Goal: Task Accomplishment & Management: Manage account settings

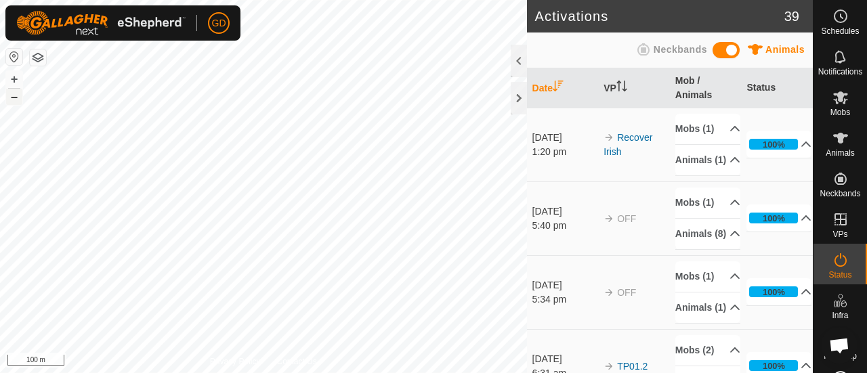
click at [12, 95] on button "–" at bounding box center [14, 97] width 16 height 16
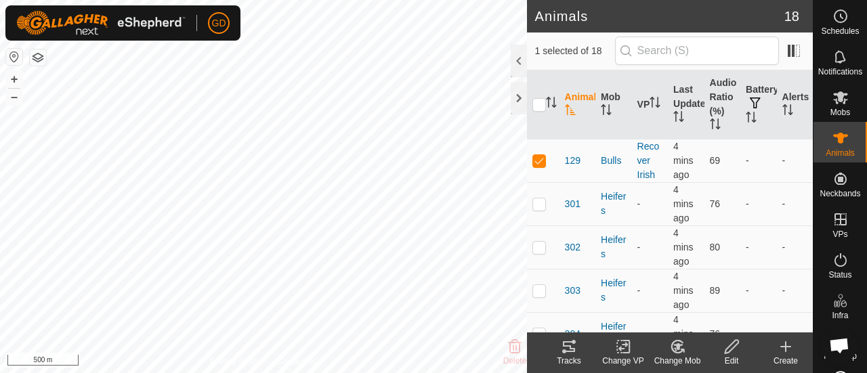
click at [567, 345] on icon at bounding box center [569, 347] width 16 height 16
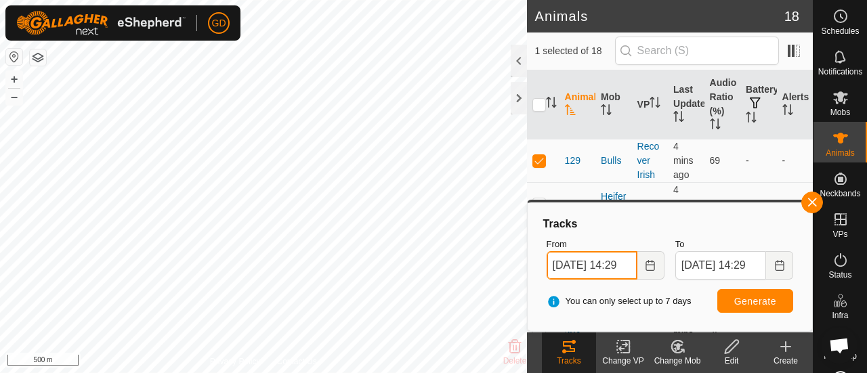
click at [563, 266] on input "[DATE] 14:29" at bounding box center [591, 265] width 91 height 28
type input "[DATE] 14:29"
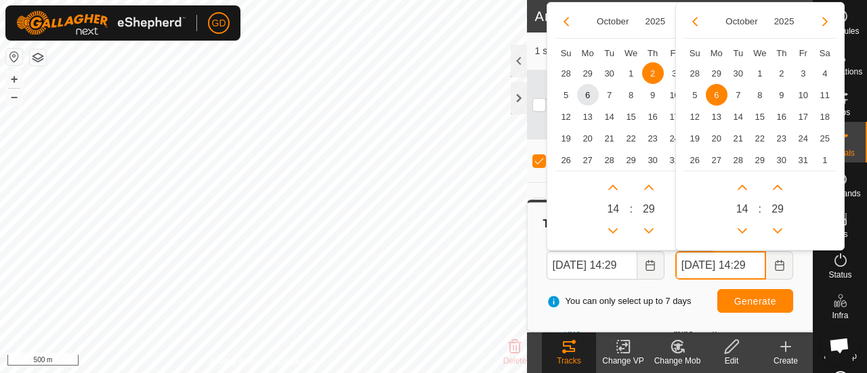
click at [692, 265] on input "[DATE] 14:29" at bounding box center [720, 265] width 91 height 28
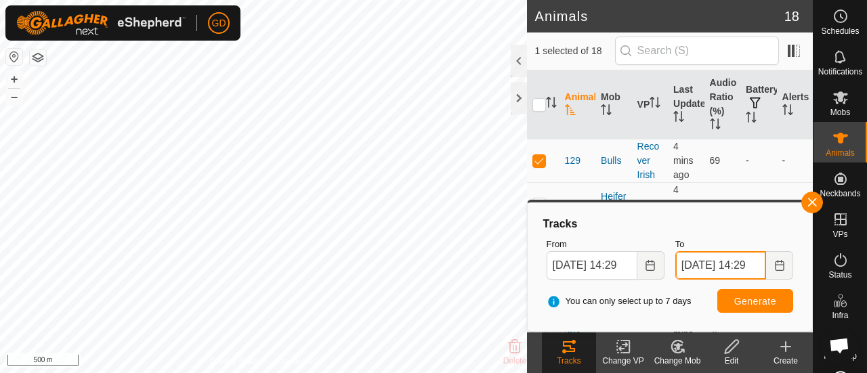
type input "[DATE] 14:29"
click at [743, 299] on span "Generate" at bounding box center [755, 301] width 42 height 11
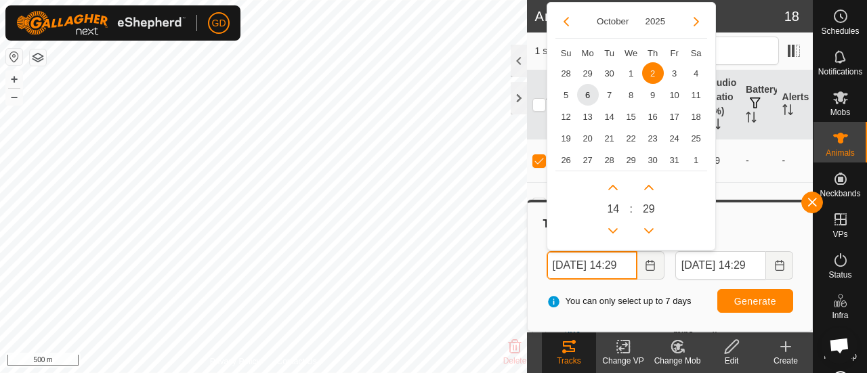
drag, startPoint x: 562, startPoint y: 265, endPoint x: 544, endPoint y: 265, distance: 17.6
click at [544, 265] on div "From [DATE] 14:29 October 2025 Su Mo Tu We Th Fr Sa 28 29 30 1 2 2 3 4 5 6 7 8 …" at bounding box center [605, 258] width 129 height 53
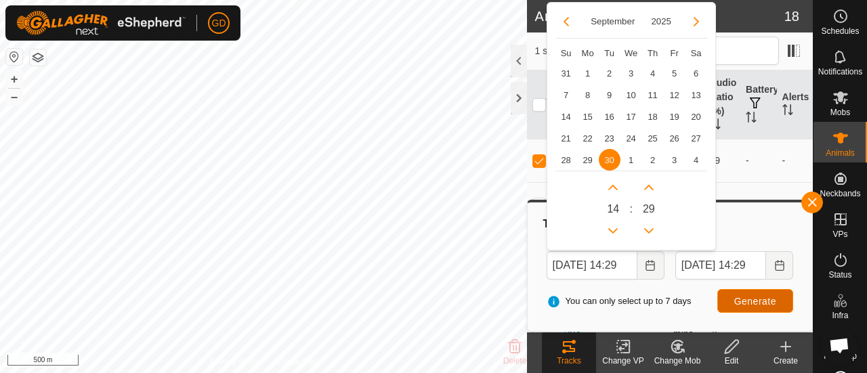
click at [749, 301] on span "Generate" at bounding box center [755, 301] width 42 height 11
click at [523, 275] on body "GD Schedules Notifications Mobs Animals Neckbands VPs Status Infra Heatmap Help…" at bounding box center [433, 186] width 867 height 373
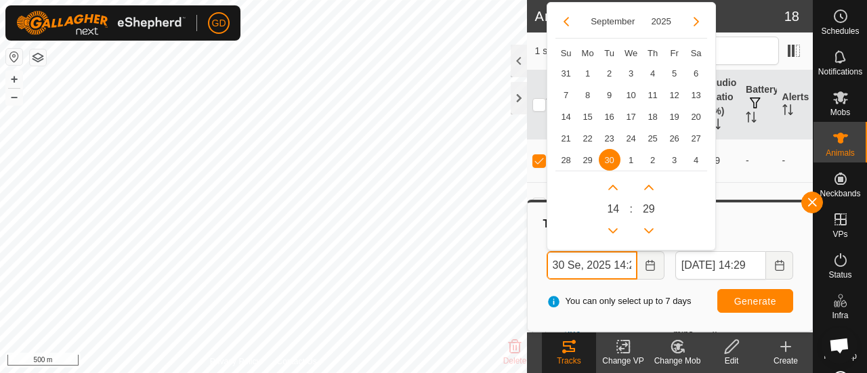
click at [579, 265] on input "30 Se, 2025 14:29p" at bounding box center [591, 265] width 91 height 28
drag, startPoint x: 579, startPoint y: 265, endPoint x: 527, endPoint y: 267, distance: 52.2
click at [527, 267] on div "Tracks From 30 Se, 2025 14:29p [DATE] Su Mo Tu We Th Fr Sa 31 1 2 3 4 5 6 7 8 9…" at bounding box center [670, 266] width 286 height 132
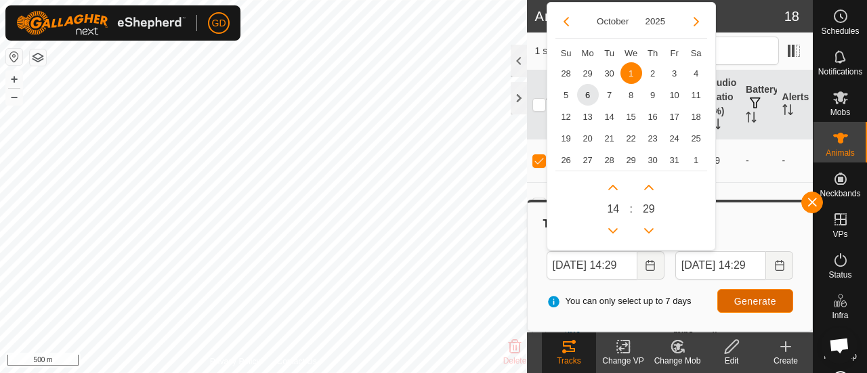
click at [739, 294] on button "Generate" at bounding box center [755, 301] width 76 height 24
click at [561, 266] on input "[DATE] 14:29" at bounding box center [591, 265] width 91 height 28
click at [753, 300] on span "Generate" at bounding box center [755, 301] width 42 height 11
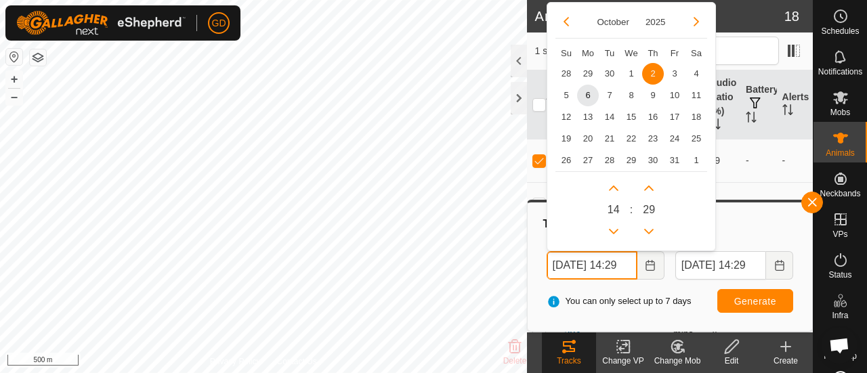
click at [565, 263] on input "[DATE] 14:29" at bounding box center [591, 265] width 91 height 28
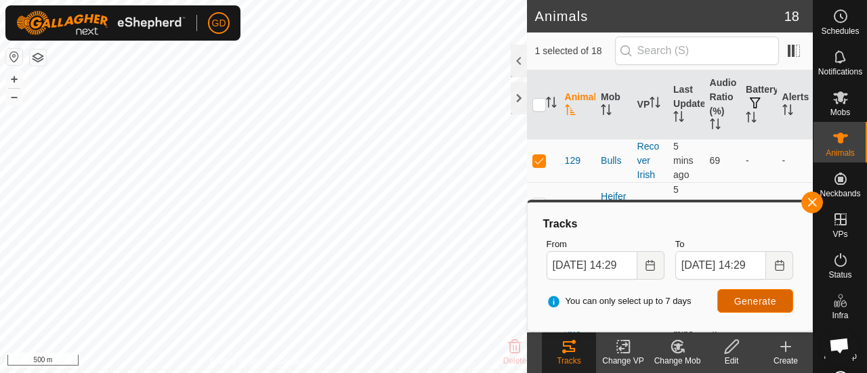
click at [727, 300] on button "Generate" at bounding box center [755, 301] width 76 height 24
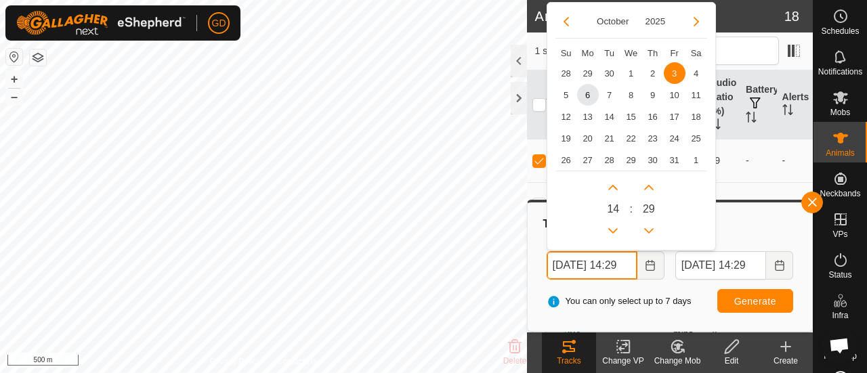
click at [562, 264] on input "[DATE] 14:29" at bounding box center [591, 265] width 91 height 28
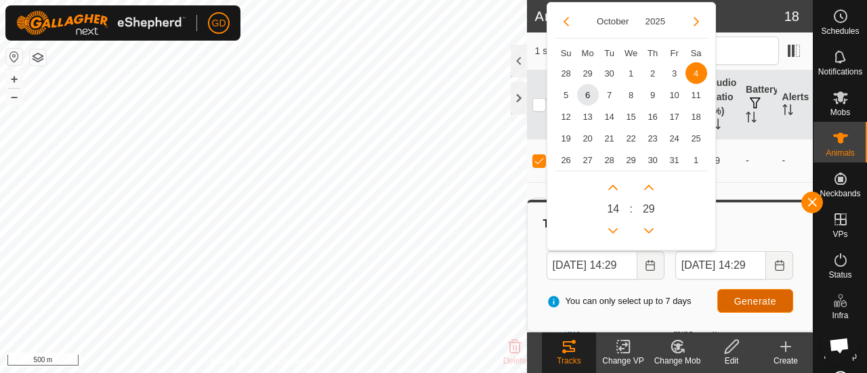
click at [754, 301] on span "Generate" at bounding box center [755, 301] width 42 height 11
click at [563, 267] on input "[DATE] 14:29" at bounding box center [591, 265] width 91 height 28
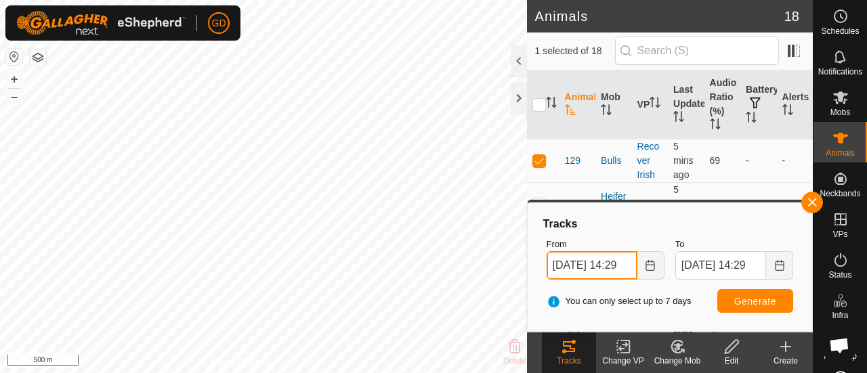
type input "[DATE] 14:29"
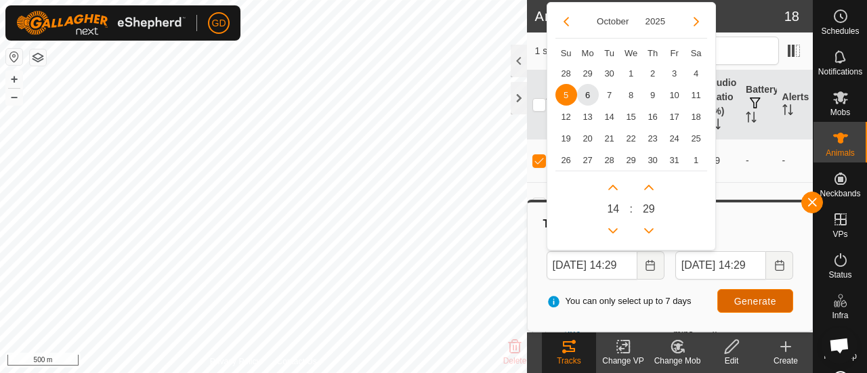
click at [752, 300] on span "Generate" at bounding box center [755, 301] width 42 height 11
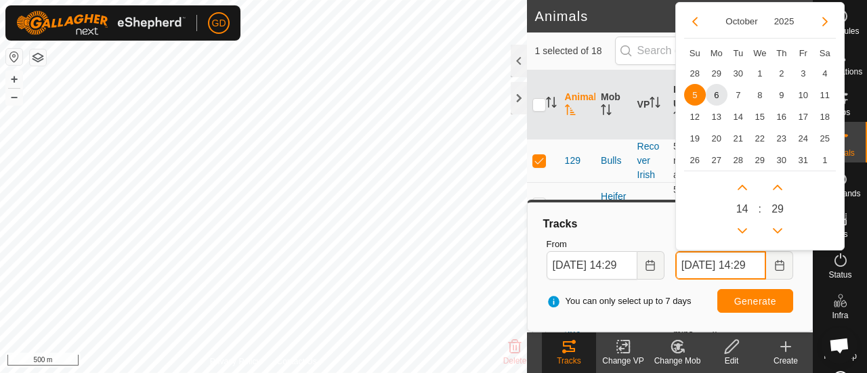
click at [691, 263] on input "[DATE] 14:29" at bounding box center [720, 265] width 91 height 28
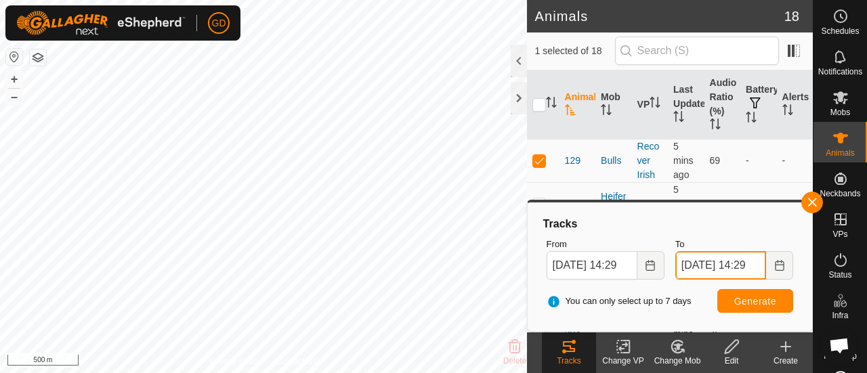
type input "[DATE] 14:29"
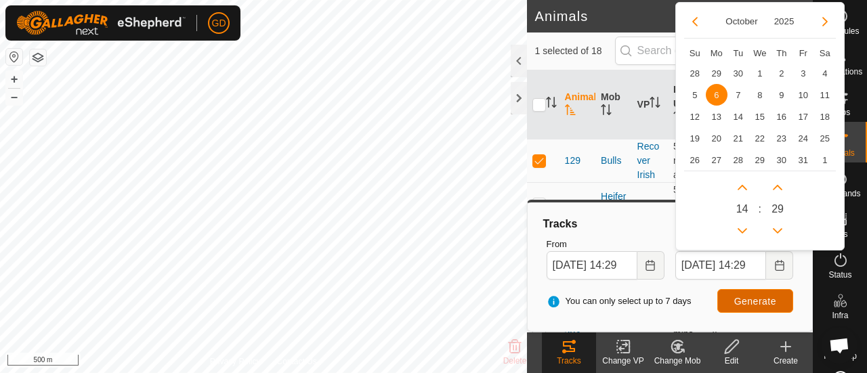
click at [745, 296] on span "Generate" at bounding box center [755, 301] width 42 height 11
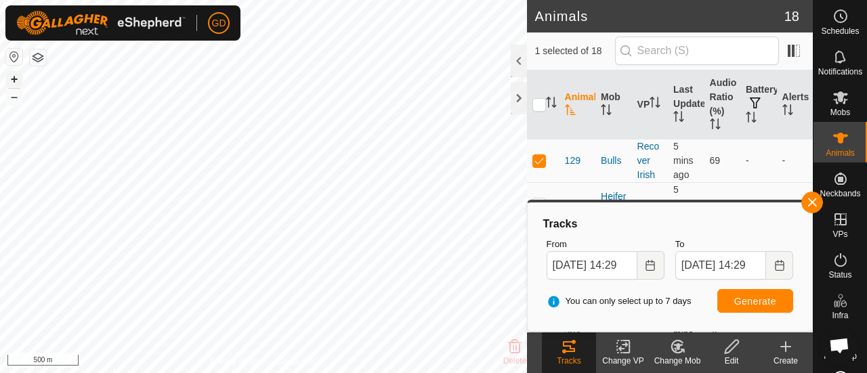
click at [16, 77] on button "+" at bounding box center [14, 79] width 16 height 16
click at [15, 76] on button "+" at bounding box center [14, 79] width 16 height 16
click at [12, 77] on button "+" at bounding box center [14, 79] width 16 height 16
click at [412, 372] on html "GD Schedules Notifications Mobs Animals Neckbands VPs Status Infra Heatmap Help…" at bounding box center [433, 186] width 867 height 373
click at [463, 0] on html "GD Schedules Notifications Mobs Animals Neckbands VPs Status Infra Heatmap Help…" at bounding box center [433, 186] width 867 height 373
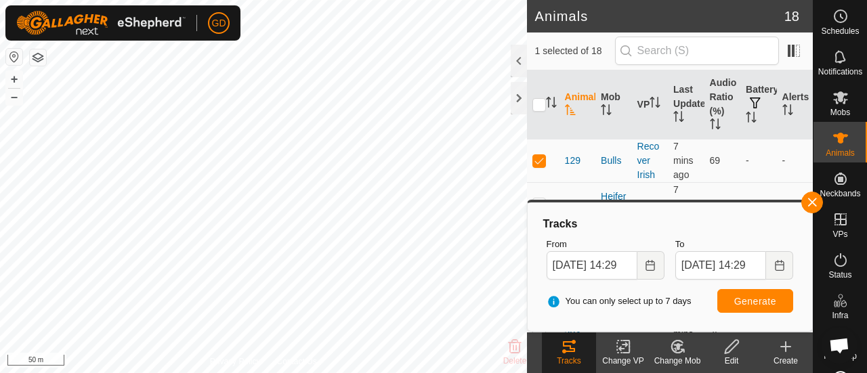
click at [360, 0] on html "GD Schedules Notifications Mobs Animals Neckbands VPs Status Infra Heatmap Help…" at bounding box center [433, 186] width 867 height 373
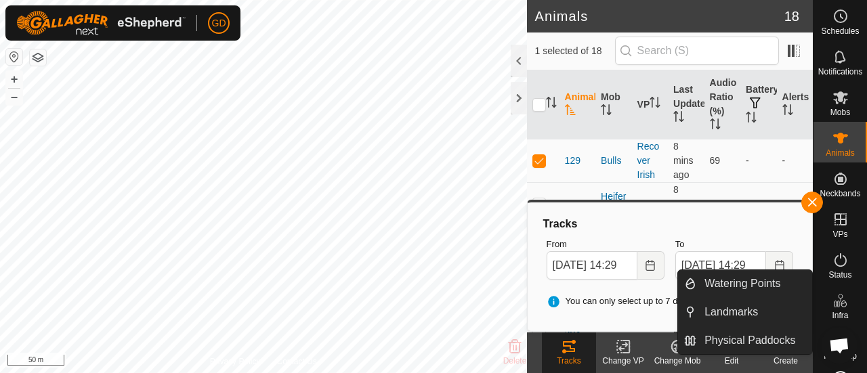
click at [619, 347] on icon at bounding box center [623, 347] width 17 height 16
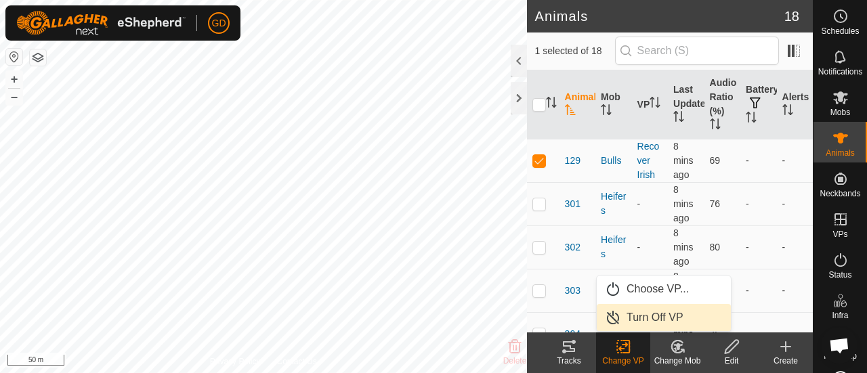
click at [647, 318] on link "Turn Off VP" at bounding box center [664, 317] width 134 height 27
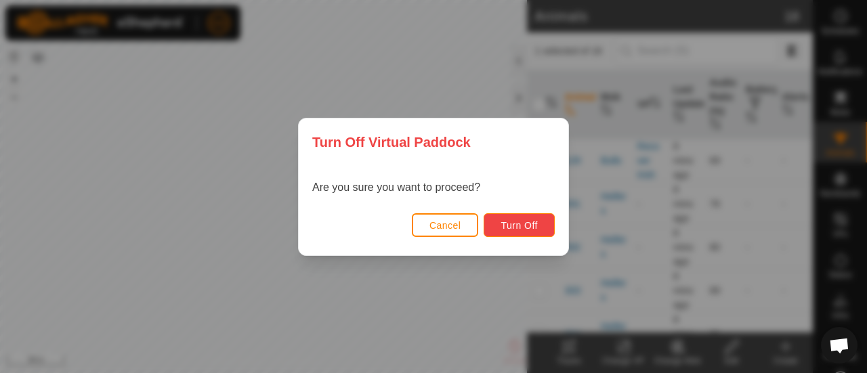
click at [517, 217] on button "Turn Off" at bounding box center [518, 225] width 71 height 24
